Goal: Task Accomplishment & Management: Manage account settings

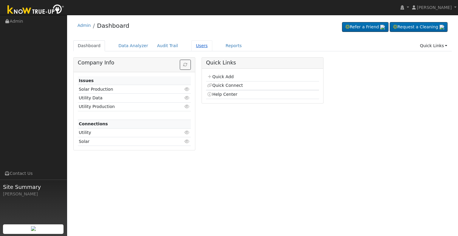
click at [193, 45] on link "Users" at bounding box center [201, 45] width 21 height 11
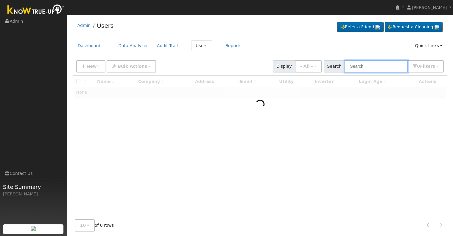
click at [369, 67] on input "text" at bounding box center [376, 66] width 63 height 12
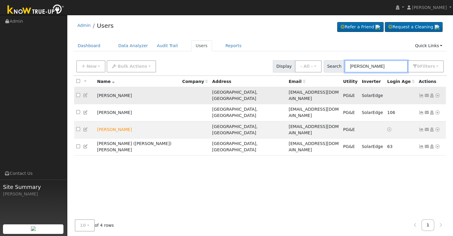
type input "[PERSON_NAME]"
click at [422, 93] on icon at bounding box center [421, 95] width 5 height 4
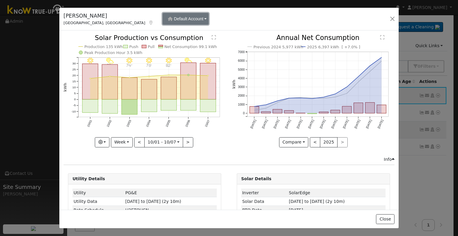
click at [174, 17] on span "Default Account" at bounding box center [189, 18] width 30 height 5
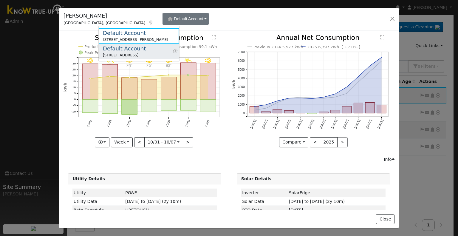
click at [129, 52] on div "Default Account" at bounding box center [124, 48] width 43 height 8
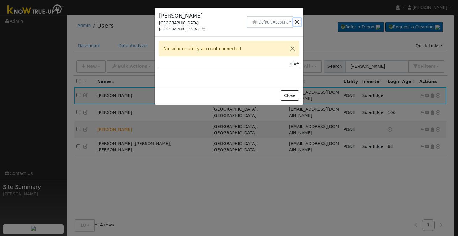
click at [296, 19] on button "button" at bounding box center [297, 22] width 8 height 8
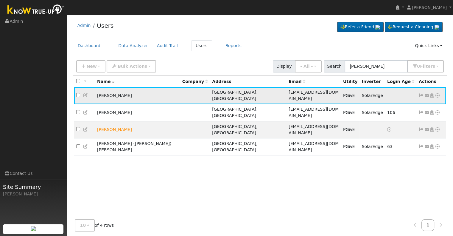
click at [431, 94] on icon at bounding box center [432, 95] width 5 height 4
